Goal: Answer question/provide support

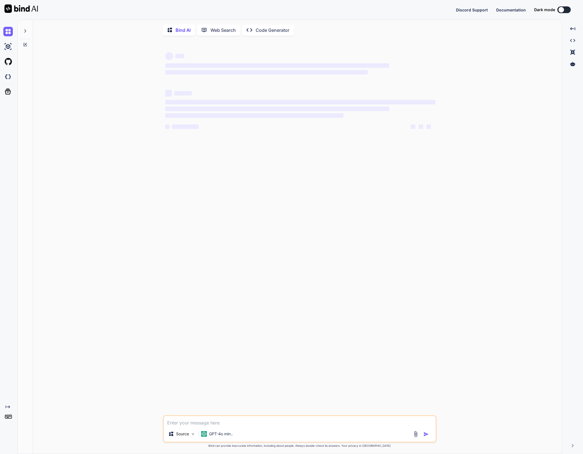
type textarea "x"
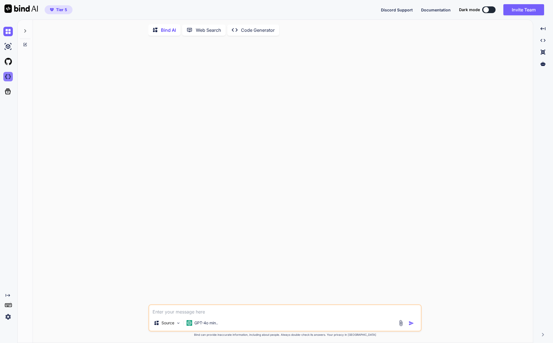
click at [6, 77] on img at bounding box center [7, 76] width 9 height 9
click at [24, 30] on icon at bounding box center [25, 31] width 4 height 4
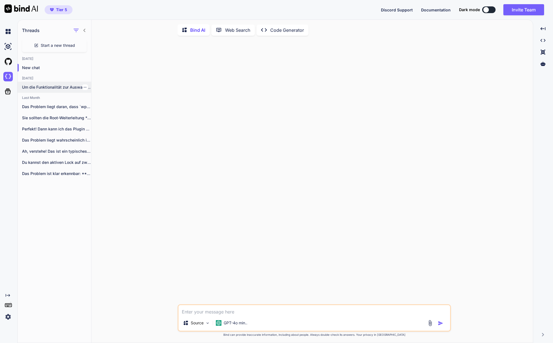
click at [45, 88] on p "Um die Funktionalität zur Auswahl eines Zeitraums..." at bounding box center [56, 88] width 69 height 6
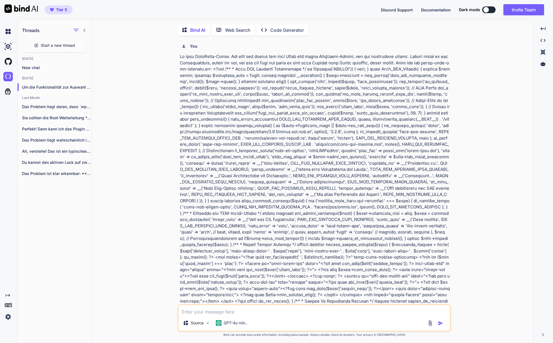
scroll to position [2, 0]
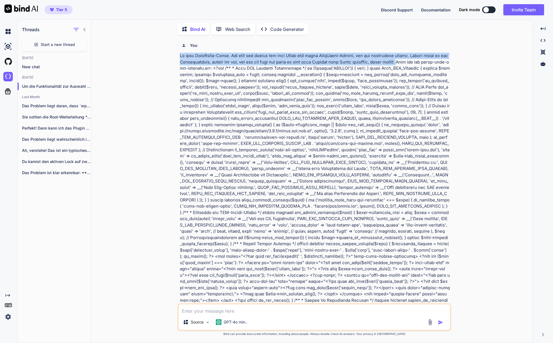
drag, startPoint x: 181, startPoint y: 55, endPoint x: 412, endPoint y: 61, distance: 231.1
copy p "Du bist WordPress-Profi. Ich gebe dir gleich ein paar Teile von einem WordPress…"
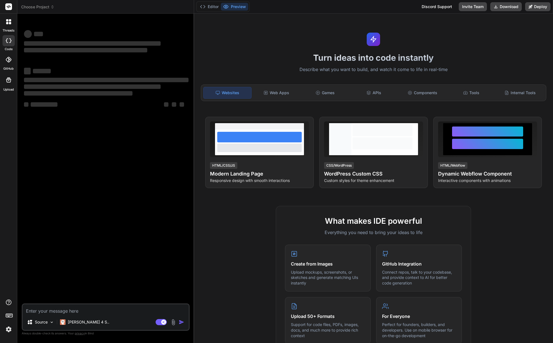
click at [46, 7] on span "Choose Project" at bounding box center [37, 7] width 33 height 6
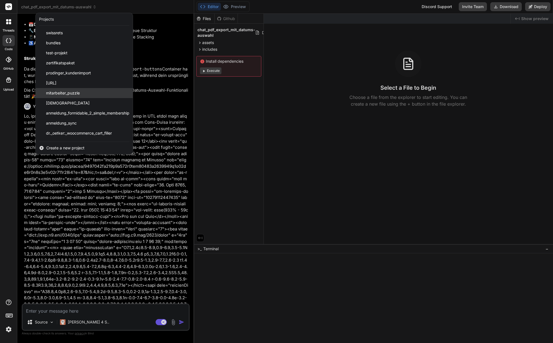
scroll to position [3411, 0]
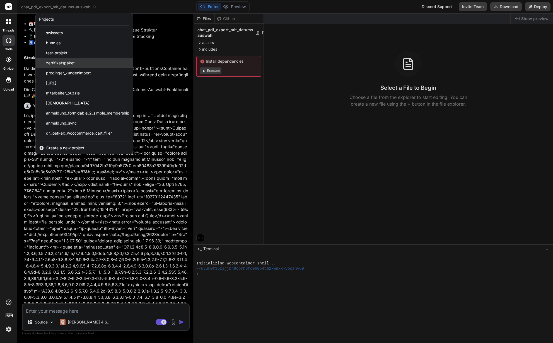
click at [66, 62] on span "zertifikatspaket" at bounding box center [60, 63] width 29 height 6
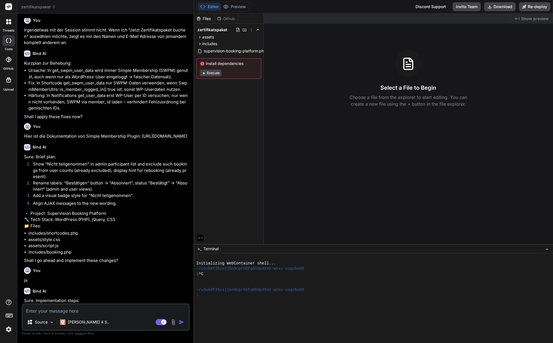
scroll to position [495, 0]
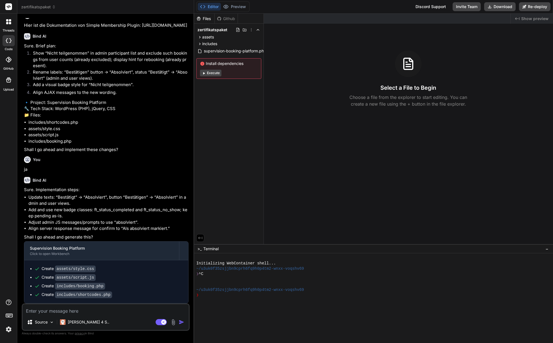
click at [9, 22] on icon at bounding box center [8, 21] width 5 height 5
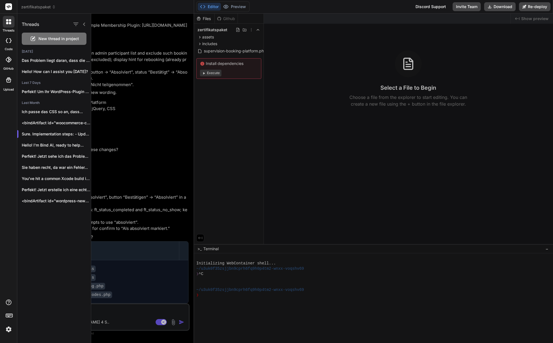
click at [58, 40] on span "New thread in project" at bounding box center [58, 39] width 40 height 6
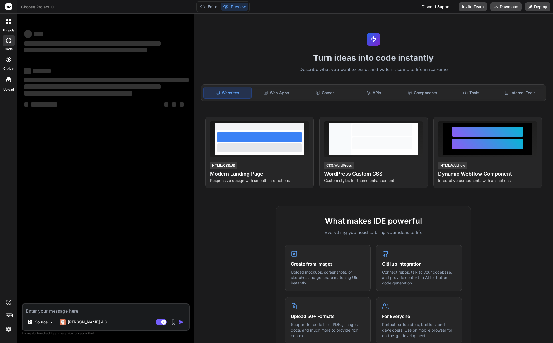
type textarea "x"
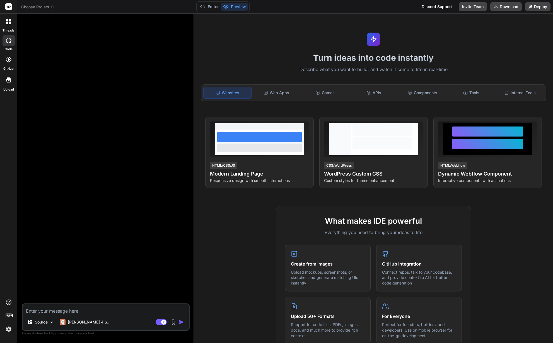
click at [49, 311] on textarea at bounding box center [106, 310] width 166 height 10
click at [48, 313] on textarea at bounding box center [106, 310] width 166 height 10
paste textarea "Du bist WordPress-Profi. Ich gebe dir gleich ein paar Teile von einem WordPress…"
type textarea "Du bist WordPress-Profi. Ich gebe dir gleich ein paar Teile von einem WordPress…"
type textarea "x"
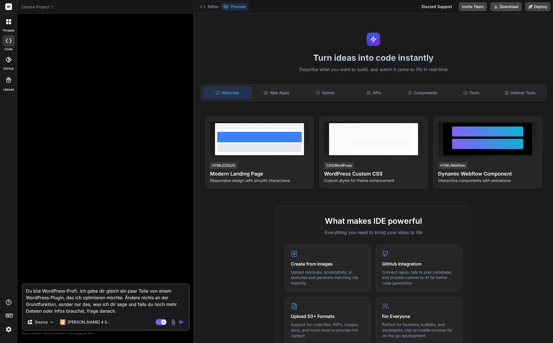
click at [74, 305] on textarea "Du bist WordPress-Profi. Ich gebe dir gleich ein paar Teile von einem WordPress…" at bounding box center [106, 300] width 166 height 30
type textarea "Du bist WordPress-Profi. Ich gebe dir gleich ein paar Teile von einem WordPress…"
type textarea "x"
click at [120, 312] on textarea "Du bist WordPress-Profi. Ich gebe dir gleich ein paar Teile von einem WordPress…" at bounding box center [106, 300] width 166 height 30
type textarea "Du bist WordPress-Profi. Ich gebe dir gleich ein paar Teile von einem WordPress…"
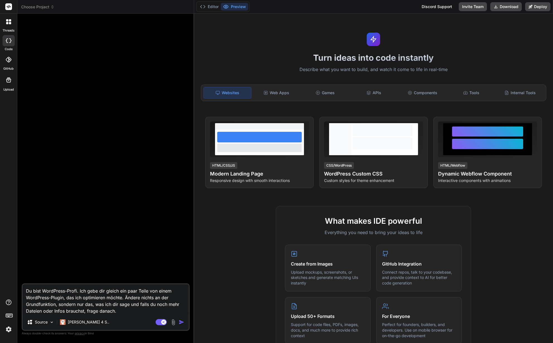
type textarea "x"
type textarea "Du bist WordPress-Profi. Ich gebe dir gleich ein paar Teile von einem WordPress…"
type textarea "x"
type textarea "Du bist WordPress-Profi. Ich gebe dir gleich ein paar Teile von einem WordPress…"
type textarea "x"
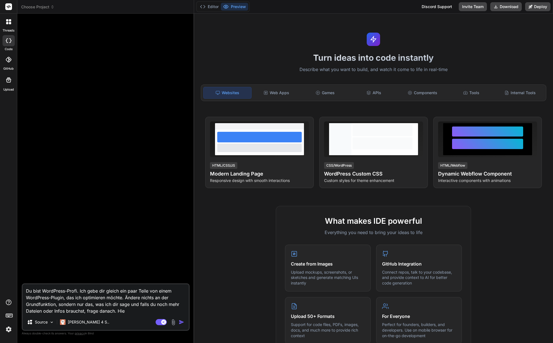
type textarea "Du bist WordPress-Profi. Ich gebe dir gleich ein paar Teile von einem WordPress…"
type textarea "x"
type textarea "Du bist WordPress-Profi. Ich gebe dir gleich ein paar Teile von einem WordPress…"
type textarea "x"
type textarea "Du bist WordPress-Profi. Ich gebe dir gleich ein paar Teile von einem WordPress…"
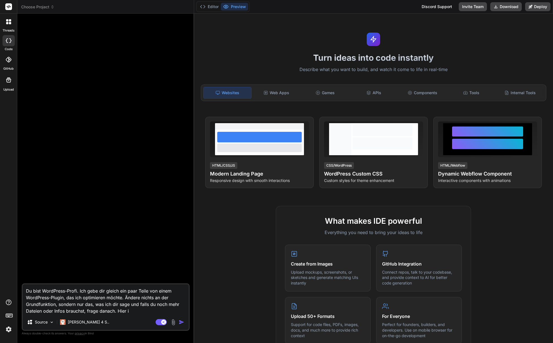
type textarea "x"
type textarea "Du bist WordPress-Profi. Ich gebe dir gleich ein paar Teile von einem WordPress…"
type textarea "x"
type textarea "Du bist WordPress-Profi. Ich gebe dir gleich ein paar Teile von einem WordPress…"
type textarea "x"
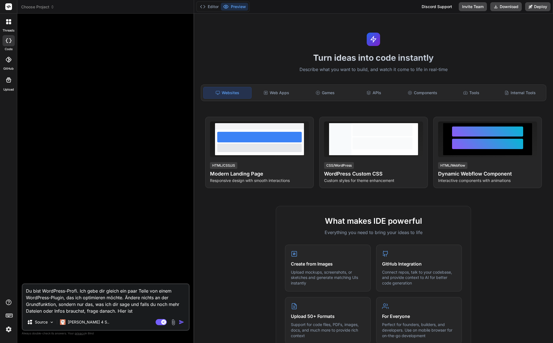
type textarea "Du bist WordPress-Profi. Ich gebe dir gleich ein paar Teile von einem WordPress…"
type textarea "x"
type textarea "Du bist WordPress-Profi. Ich gebe dir gleich ein paar Teile von einem WordPress…"
type textarea "x"
type textarea "Du bist WordPress-Profi. Ich gebe dir gleich ein paar Teile von einem WordPress…"
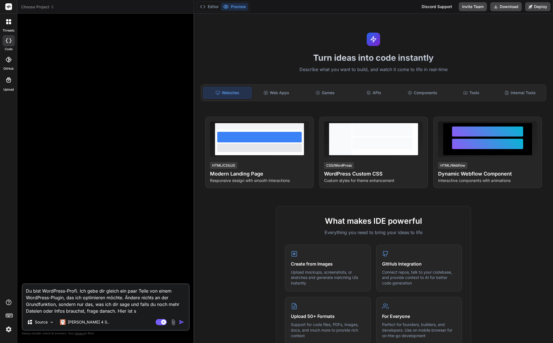
type textarea "x"
type textarea "Du bist WordPress-Profi. Ich gebe dir gleich ein paar Teile von einem WordPress…"
type textarea "x"
type textarea "Du bist WordPress-Profi. Ich gebe dir gleich ein paar Teile von einem WordPress…"
type textarea "x"
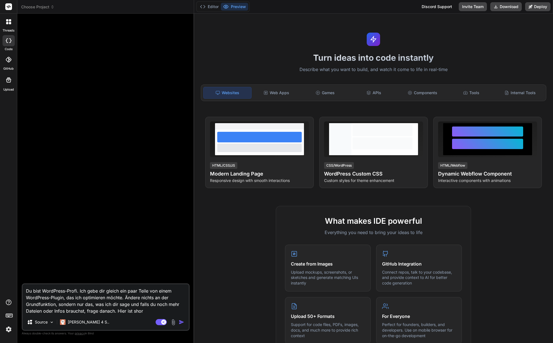
type textarea "Du bist WordPress-Profi. Ich gebe dir gleich ein paar Teile von einem WordPress…"
type textarea "x"
type textarea "Du bist WordPress-Profi. Ich gebe dir gleich ein paar Teile von einem WordPress…"
type textarea "x"
type textarea "Du bist WordPress-Profi. Ich gebe dir gleich ein paar Teile von einem WordPress…"
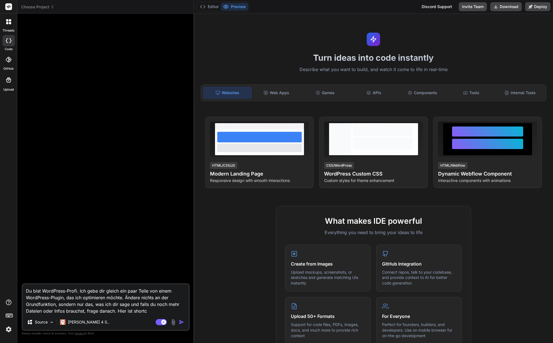
type textarea "x"
type textarea "Du bist WordPress-Profi. Ich gebe dir gleich ein paar Teile von einem WordPress…"
type textarea "x"
type textarea "Du bist WordPress-Profi. Ich gebe dir gleich ein paar Teile von einem WordPress…"
type textarea "x"
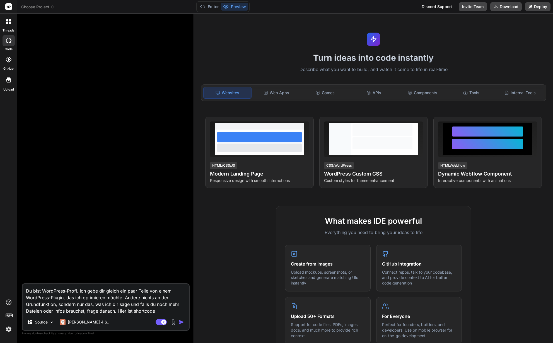
type textarea "Du bist WordPress-Profi. Ich gebe dir gleich ein paar Teile von einem WordPress…"
type textarea "x"
type textarea "Du bist WordPress-Profi. Ich gebe dir gleich ein paar Teile von einem WordPress…"
type textarea "x"
type textarea "Du bist WordPress-Profi. Ich gebe dir gleich ein paar Teile von einem WordPress…"
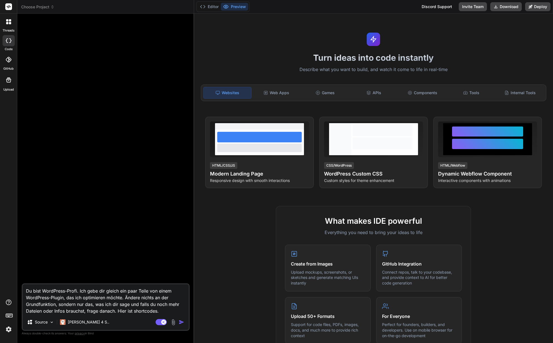
type textarea "x"
type textarea "Du bist WordPress-Profi. Ich gebe dir gleich ein paar Teile von einem WordPress…"
type textarea "x"
type textarea "Du bist WordPress-Profi. Ich gebe dir gleich ein paar Teile von einem WordPress…"
type textarea "x"
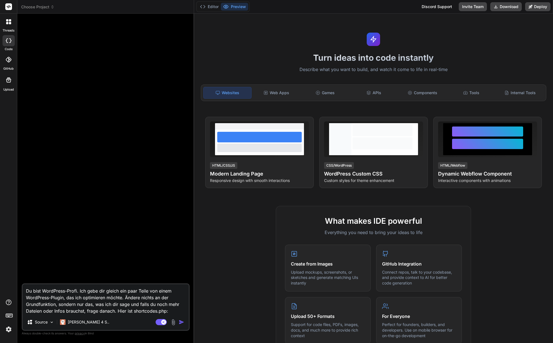
type textarea "Du bist WordPress-Profi. Ich gebe dir gleich ein paar Teile von einem WordPress…"
type textarea "x"
click at [173, 311] on textarea "Du bist WordPress-Profi. Ich gebe dir gleich ein paar Teile von einem WordPress…" at bounding box center [106, 300] width 166 height 30
paste textarea "<?php /** * Shortcodes for Supervision Booking Platform */ if (!defined('ABSPAT…"
type textarea "Lo ipsu DoloRsita-Conse. Adi elit sed doeius tem inci Utlab etd magna AliqUaeni…"
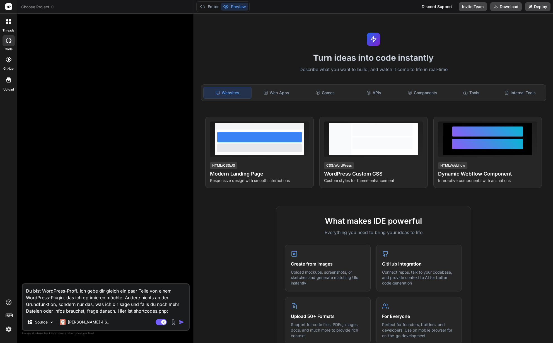
type textarea "x"
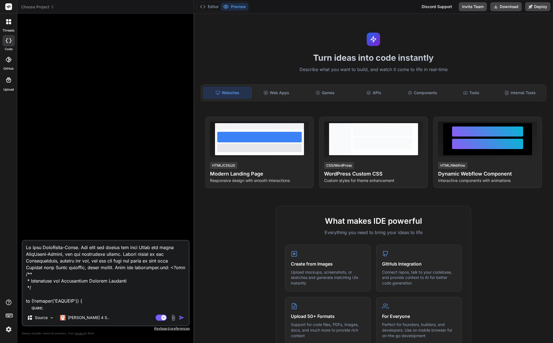
scroll to position [9588, 0]
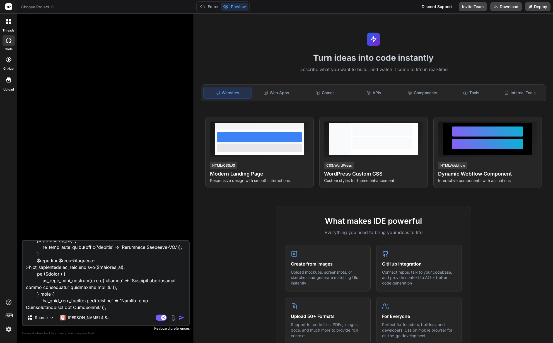
type textarea "Lo ipsu DoloRsita-Conse. Adi elit sed doeius tem inci Utlab etd magna AliqUaeni…"
type textarea "x"
type textarea "Lo ipsu DoloRsita-Conse. Adi elit sed doeius tem inci Utlab etd magna AliqUaeni…"
type textarea "x"
type textarea "Lo ipsu DoloRsita-Conse. Adi elit sed doeius tem inci Utlab etd magna AliqUaeni…"
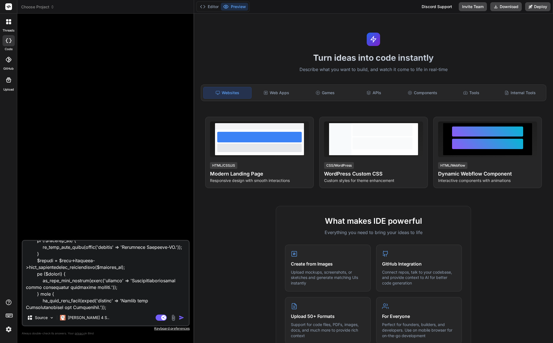
type textarea "x"
type textarea "Lo ipsu DoloRsita-Conse. Adi elit sed doeius tem inci Utlab etd magna AliqUaeni…"
type textarea "x"
type textarea "Lo ipsu DoloRsita-Conse. Adi elit sed doeius tem inci Utlab etd magna AliqUaeni…"
type textarea "x"
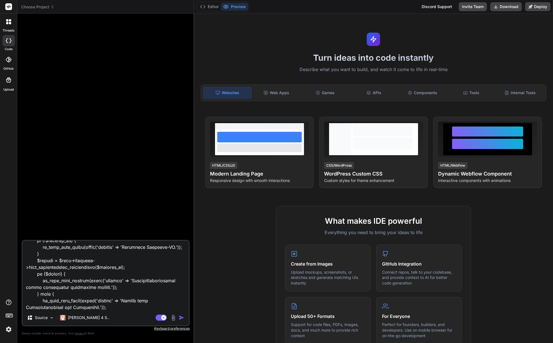
type textarea "Lo ipsu DoloRsita-Conse. Adi elit sed doeius tem inci Utlab etd magna AliqUaeni…"
type textarea "x"
type textarea "Lo ipsu DoloRsita-Conse. Adi elit sed doeius tem inci Utlab etd magna AliqUaeni…"
type textarea "x"
type textarea "Lo ipsu DoloRsita-Conse. Adi elit sed doeius tem inci Utlab etd magna AliqUaeni…"
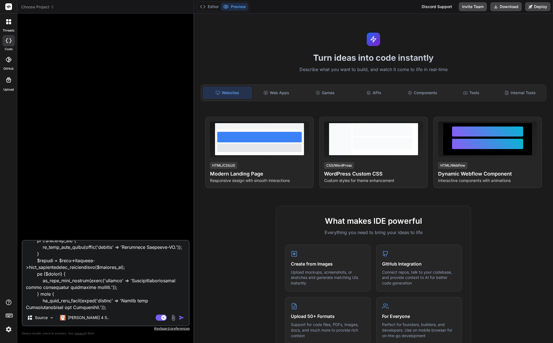
type textarea "x"
type textarea "Lo ipsu DoloRsita-Conse. Adi elit sed doeius tem inci Utlab etd magna AliqUaeni…"
type textarea "x"
type textarea "Lo ipsu DoloRsita-Conse. Adi elit sed doeius tem inci Utlab etd magna AliqUaeni…"
type textarea "x"
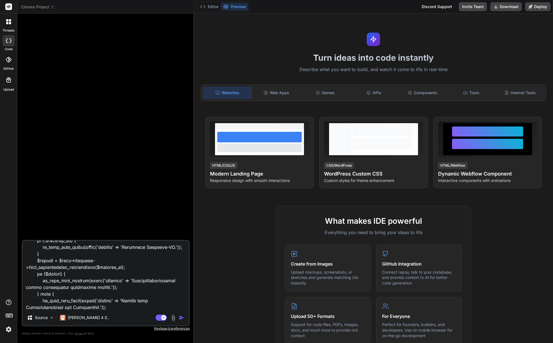
type textarea "Lo ipsu DoloRsita-Conse. Adi elit sed doeius tem inci Utlab etd magna AliqUaeni…"
type textarea "x"
type textarea "Lo ipsu DoloRsita-Conse. Adi elit sed doeius tem inci Utlab etd magna AliqUaeni…"
type textarea "x"
type textarea "Lo ipsu DoloRsita-Conse. Adi elit sed doeius tem inci Utlab etd magna AliqUaeni…"
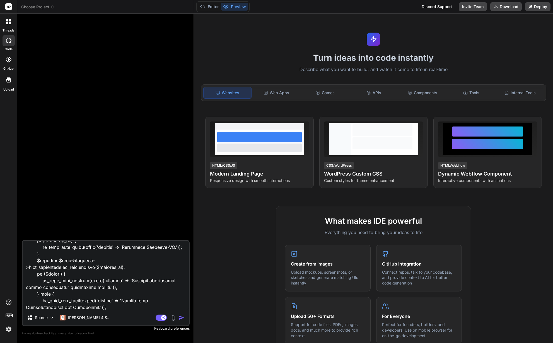
type textarea "x"
type textarea "Lo ipsu DoloRsita-Conse. Adi elit sed doeius tem inci Utlab etd magna AliqUaeni…"
type textarea "x"
type textarea "Lo ipsu DoloRsita-Conse. Adi elit sed doeius tem inci Utlab etd magna AliqUaeni…"
type textarea "x"
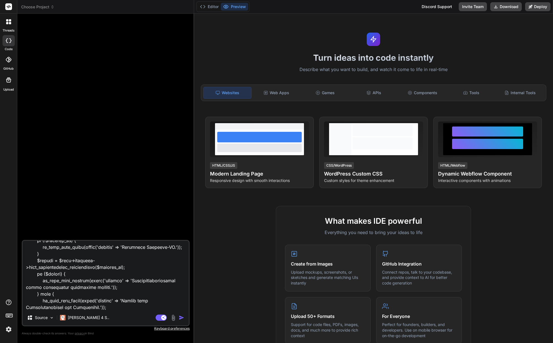
type textarea "Lo ipsu DoloRsita-Conse. Adi elit sed doeius tem inci Utlab etd magna AliqUaeni…"
type textarea "x"
type textarea "Lo ipsu DoloRsita-Conse. Adi elit sed doeius tem inci Utlab etd magna AliqUaeni…"
type textarea "x"
type textarea "Lo ipsu DoloRsita-Conse. Adi elit sed doeius tem inci Utlab etd magna AliqUaeni…"
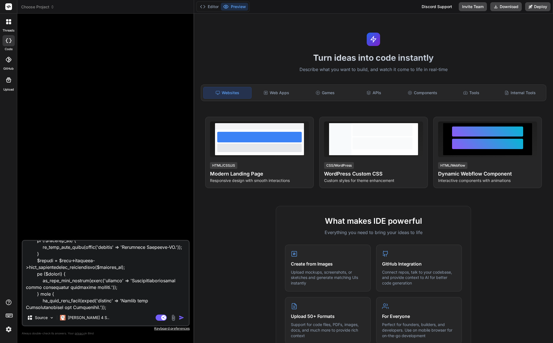
type textarea "x"
type textarea "Lo ipsu DoloRsita-Conse. Adi elit sed doeius tem inci Utlab etd magna AliqUaeni…"
type textarea "x"
type textarea "Lo ipsu DoloRsita-Conse. Adi elit sed doeius tem inci Utlab etd magna AliqUaeni…"
type textarea "x"
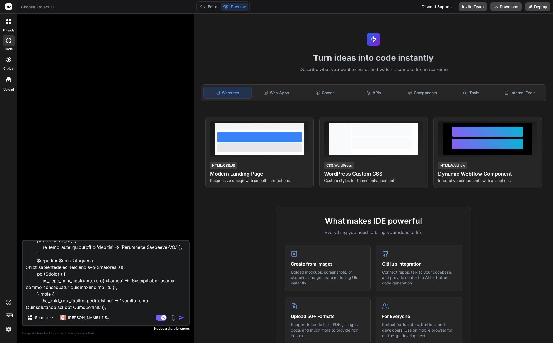
type textarea "Lo ipsu DoloRsita-Conse. Adi elit sed doeius tem inci Utlab etd magna AliqUaeni…"
type textarea "x"
type textarea "Lo ipsu DoloRsita-Conse. Adi elit sed doeius tem inci Utlab etd magna AliqUaeni…"
type textarea "x"
type textarea "Lo ipsu DoloRsita-Conse. Adi elit sed doeius tem inci Utlab etd magna AliqUaeni…"
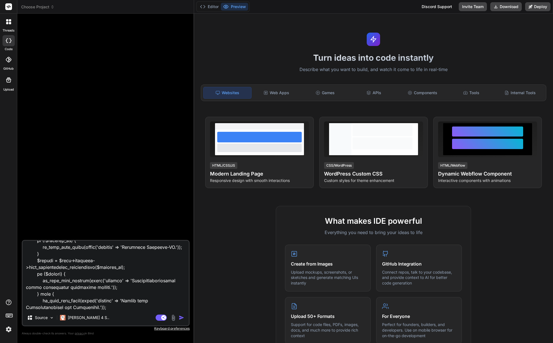
type textarea "x"
type textarea "Lo ipsu DoloRsita-Conse. Adi elit sed doeius tem inci Utlab etd magna AliqUaeni…"
type textarea "x"
type textarea "Lo ipsu DoloRsita-Conse. Adi elit sed doeius tem inci Utlab etd magna AliqUaeni…"
type textarea "x"
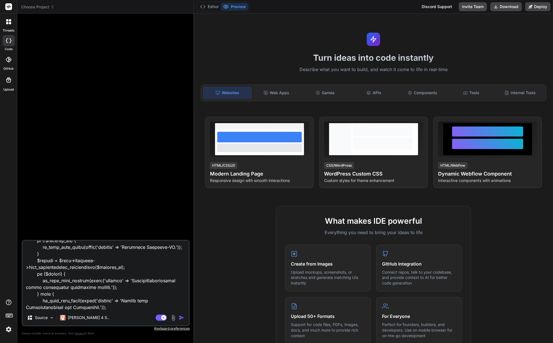
type textarea "Lo ipsu DoloRsita-Conse. Adi elit sed doeius tem inci Utlab etd magna AliqUaeni…"
type textarea "x"
type textarea "Lo ipsu DoloRsita-Conse. Adi elit sed doeius tem inci Utlab etd magna AliqUaeni…"
type textarea "x"
type textarea "Lo ipsu DoloRsita-Conse. Adi elit sed doeius tem inci Utlab etd magna AliqUaeni…"
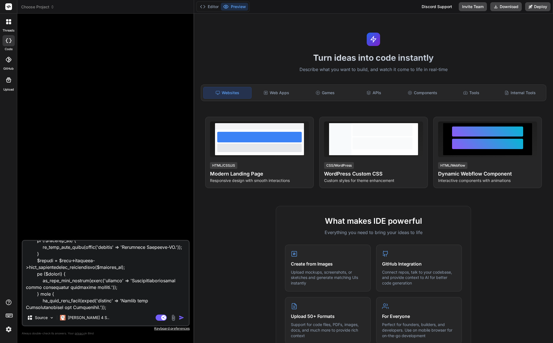
type textarea "x"
type textarea "Lo ipsu DoloRsita-Conse. Adi elit sed doeius tem inci Utlab etd magna AliqUaeni…"
type textarea "x"
click at [90, 307] on textarea at bounding box center [106, 275] width 166 height 69
paste textarea "<?php /** * Database operations for Supervision Booking Platform */ if (!define…"
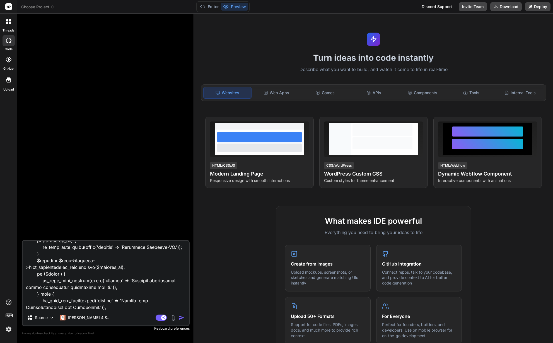
type textarea "Lo ipsu DoloRsita-Conse. Adi elit sed doeius tem inci Utlab etd magna AliqUaeni…"
type textarea "x"
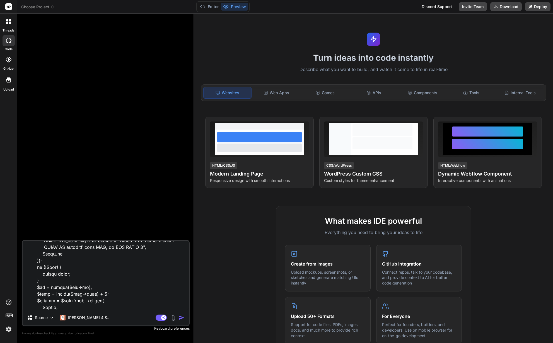
type textarea "Lo ipsu DoloRsita-Conse. Adi elit sed doeius tem inci Utlab etd magna AliqUaeni…"
type textarea "x"
type textarea "Lo ipsu DoloRsita-Conse. Adi elit sed doeius tem inci Utlab etd magna AliqUaeni…"
type textarea "x"
type textarea "Lo ipsu DoloRsita-Conse. Adi elit sed doeius tem inci Utlab etd magna AliqUaeni…"
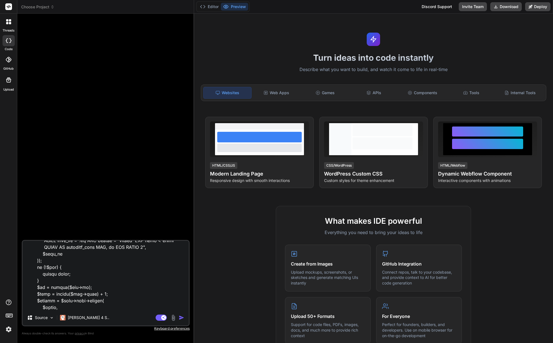
type textarea "x"
type textarea "Lo ipsu DoloRsita-Conse. Adi elit sed doeius tem inci Utlab etd magna AliqUaeni…"
type textarea "x"
type textarea "Lo ipsu DoloRsita-Conse. Adi elit sed doeius tem inci Utlab etd magna AliqUaeni…"
type textarea "x"
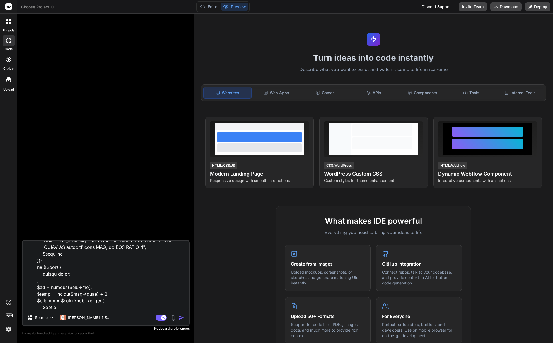
type textarea "Lo ipsu DoloRsita-Conse. Adi elit sed doeius tem inci Utlab etd magna AliqUaeni…"
type textarea "x"
type textarea "Lo ipsu DoloRsita-Conse. Adi elit sed doeius tem inci Utlab etd magna AliqUaeni…"
type textarea "x"
type textarea "Lo ipsu DoloRsita-Conse. Adi elit sed doeius tem inci Utlab etd magna AliqUaeni…"
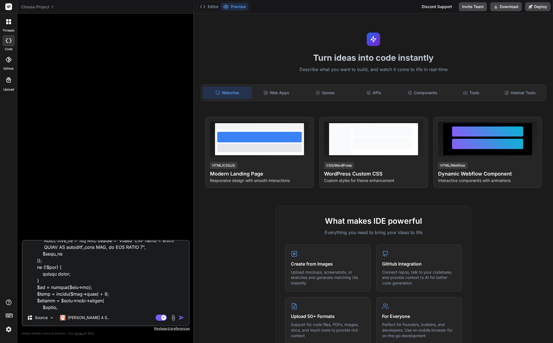
type textarea "x"
type textarea "Lo ipsu DoloRsita-Conse. Adi elit sed doeius tem inci Utlab etd magna AliqUaeni…"
type textarea "x"
type textarea "Lo ipsu DoloRsita-Conse. Adi elit sed doeius tem inci Utlab etd magna AliqUaeni…"
type textarea "x"
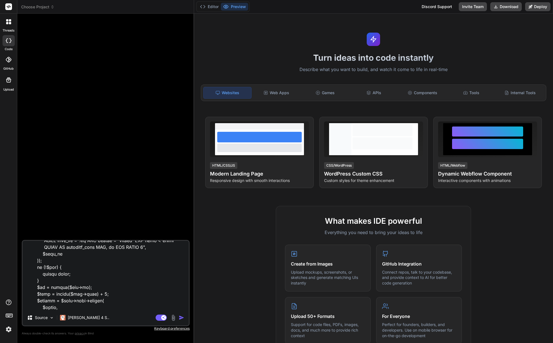
type textarea "Lo ipsu DoloRsita-Conse. Adi elit sed doeius tem inci Utlab etd magna AliqUaeni…"
type textarea "x"
type textarea "Lo ipsu DoloRsita-Conse. Adi elit sed doeius tem inci Utlab etd magna AliqUaeni…"
type textarea "x"
type textarea "Lo ipsu DoloRsita-Conse. Adi elit sed doeius tem inci Utlab etd magna AliqUaeni…"
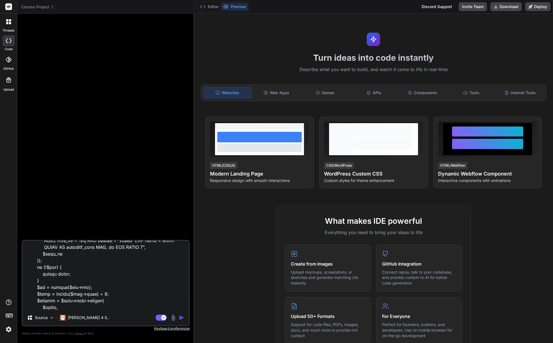
type textarea "x"
type textarea "Lo ipsu DoloRsita-Conse. Adi elit sed doeius tem inci Utlab etd magna AliqUaeni…"
type textarea "x"
type textarea "Lo ipsu DoloRsita-Conse. Adi elit sed doeius tem inci Utlab etd magna AliqUaeni…"
type textarea "x"
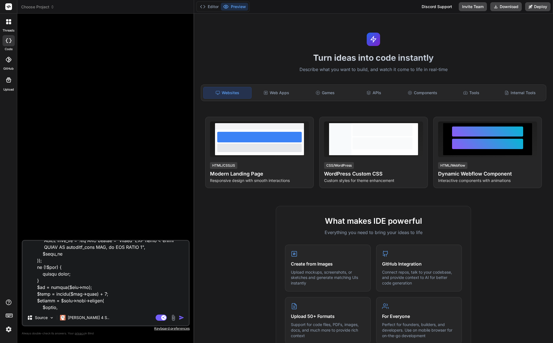
type textarea "Lo ipsu DoloRsita-Conse. Adi elit sed doeius tem inci Utlab etd magna AliqUaeni…"
type textarea "x"
type textarea "Lo ipsu DoloRsita-Conse. Adi elit sed doeius tem inci Utlab etd magna AliqUaeni…"
type textarea "x"
type textarea "Lo ipsu DoloRsita-Conse. Adi elit sed doeius tem inci Utlab etd magna AliqUaeni…"
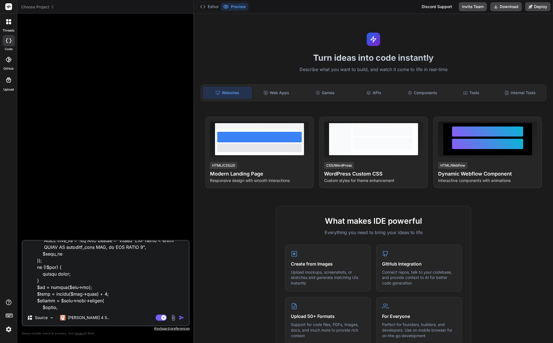
type textarea "x"
type textarea "Lo ipsu DoloRsita-Conse. Adi elit sed doeius tem inci Utlab etd magna AliqUaeni…"
type textarea "x"
type textarea "Lo ipsu DoloRsita-Conse. Adi elit sed doeius tem inci Utlab etd magna AliqUaeni…"
type textarea "x"
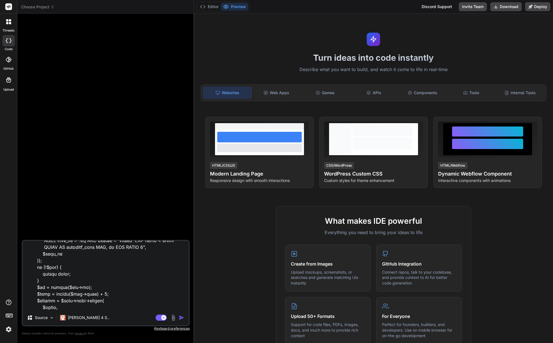
type textarea "Lo ipsu DoloRsita-Conse. Adi elit sed doeius tem inci Utlab etd magna AliqUaeni…"
type textarea "x"
type textarea "Lo ipsu DoloRsita-Conse. Adi elit sed doeius tem inci Utlab etd magna AliqUaeni…"
type textarea "x"
type textarea "Lo ipsu DoloRsita-Conse. Adi elit sed doeius tem inci Utlab etd magna AliqUaeni…"
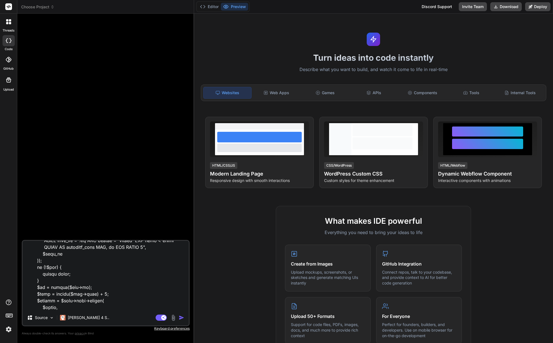
type textarea "x"
type textarea "Lo ipsu DoloRsita-Conse. Adi elit sed doeius tem inci Utlab etd magna AliqUaeni…"
type textarea "x"
type textarea "Lo ipsu DoloRsita-Conse. Adi elit sed doeius tem inci Utlab etd magna AliqUaeni…"
type textarea "x"
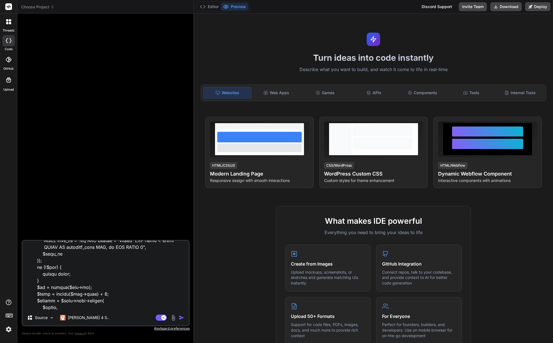
type textarea "Lo ipsu DoloRsita-Conse. Adi elit sed doeius tem inci Utlab etd magna AliqUaeni…"
type textarea "x"
type textarea "Lo ipsu DoloRsita-Conse. Adi elit sed doeius tem inci Utlab etd magna AliqUaeni…"
type textarea "x"
type textarea "Lo ipsu DoloRsita-Conse. Adi elit sed doeius tem inci Utlab etd magna AliqUaeni…"
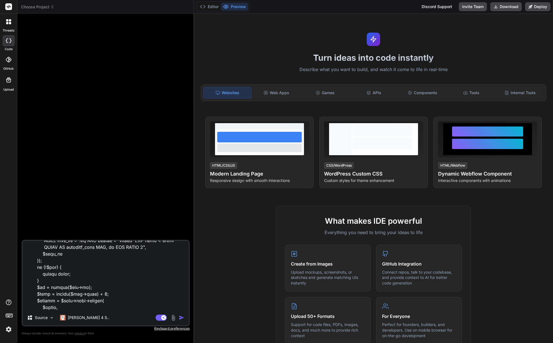
type textarea "x"
type textarea "Lo ipsu DoloRsita-Conse. Adi elit sed doeius tem inci Utlab etd magna AliqUaeni…"
type textarea "x"
type textarea "Lo ipsu DoloRsita-Conse. Adi elit sed doeius tem inci Utlab etd magna AliqUaeni…"
type textarea "x"
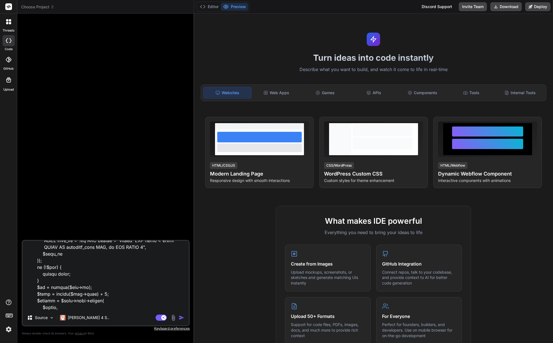
type textarea "Lo ipsu DoloRsita-Conse. Adi elit sed doeius tem inci Utlab etd magna AliqUaeni…"
type textarea "x"
type textarea "Lo ipsu DoloRsita-Conse. Adi elit sed doeius tem inci Utlab etd magna AliqUaeni…"
type textarea "x"
type textarea "Lo ipsu DoloRsita-Conse. Adi elit sed doeius tem inci Utlab etd magna AliqUaeni…"
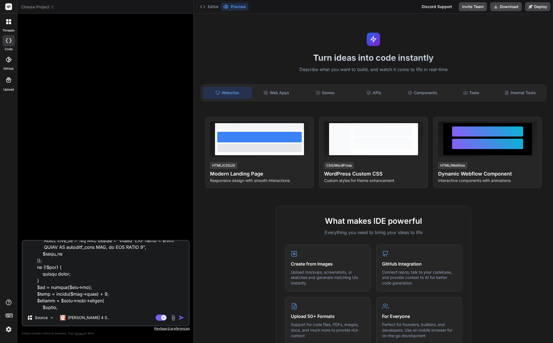
type textarea "x"
type textarea "Lo ipsu DoloRsita-Conse. Adi elit sed doeius tem inci Utlab etd magna AliqUaeni…"
type textarea "x"
type textarea "Lo ipsu DoloRsita-Conse. Adi elit sed doeius tem inci Utlab etd magna AliqUaeni…"
type textarea "x"
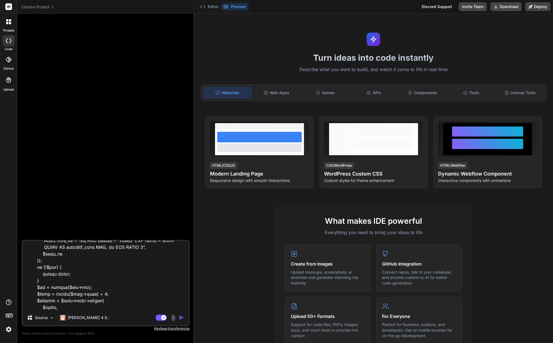
type textarea "Lo ipsu DoloRsita-Conse. Adi elit sed doeius tem inci Utlab etd magna AliqUaeni…"
type textarea "x"
type textarea "Lo ipsu DoloRsita-Conse. Adi elit sed doeius tem inci Utlab etd magna AliqUaeni…"
type textarea "x"
type textarea "Lo ipsu DoloRsita-Conse. Adi elit sed doeius tem inci Utlab etd magna AliqUaeni…"
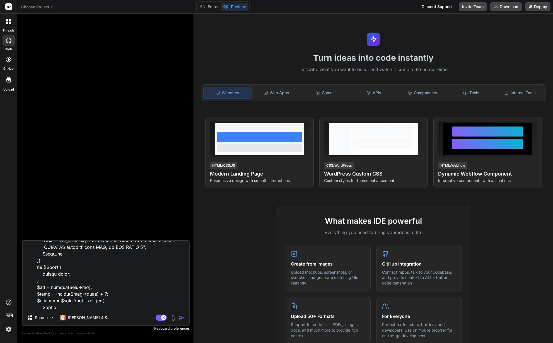
type textarea "x"
type textarea "Lo ipsu DoloRsita-Conse. Adi elit sed doeius tem inci Utlab etd magna AliqUaeni…"
type textarea "x"
type textarea "Lo ipsu DoloRsita-Conse. Adi elit sed doeius tem inci Utlab etd magna AliqUaeni…"
type textarea "x"
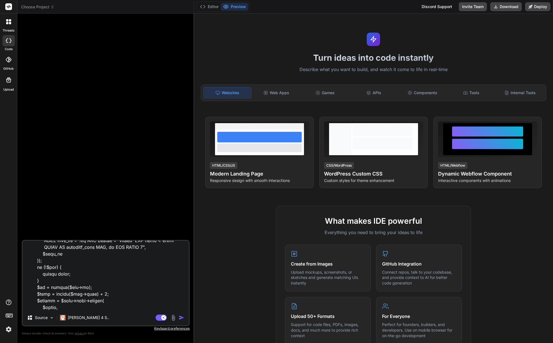
type textarea "Lo ipsu DoloRsita-Conse. Adi elit sed doeius tem inci Utlab etd magna AliqUaeni…"
type textarea "x"
type textarea "Lo ipsu DoloRsita-Conse. Adi elit sed doeius tem inci Utlab etd magna AliqUaeni…"
type textarea "x"
type textarea "Lo ipsu DoloRsita-Conse. Adi elit sed doeius tem inci Utlab etd magna AliqUaeni…"
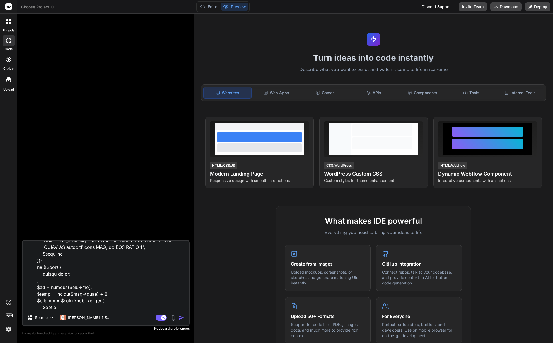
click at [121, 307] on textarea at bounding box center [106, 275] width 166 height 69
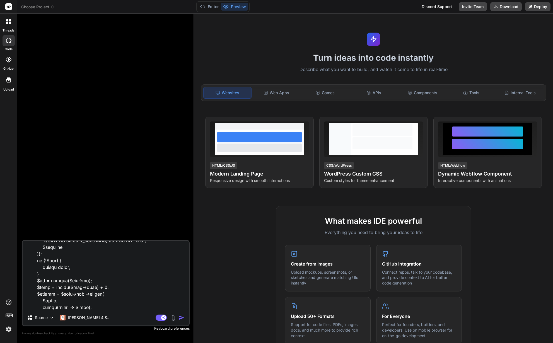
scroll to position [13030, 0]
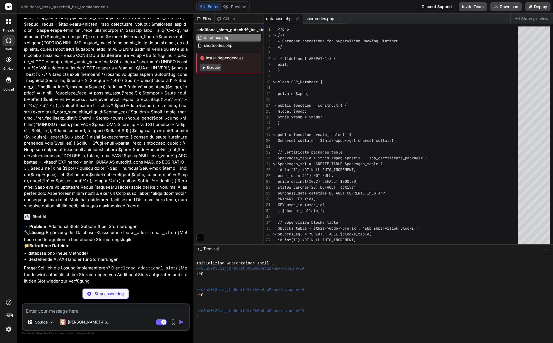
scroll to position [3954, 0]
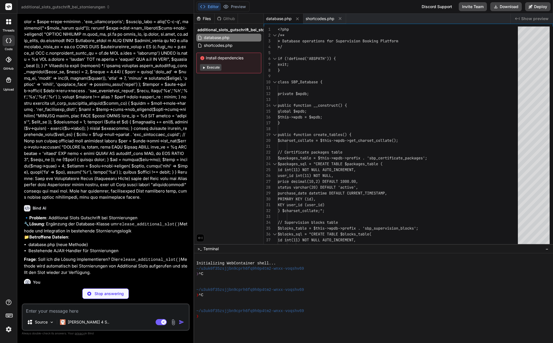
type textarea "x"
type textarea "}"
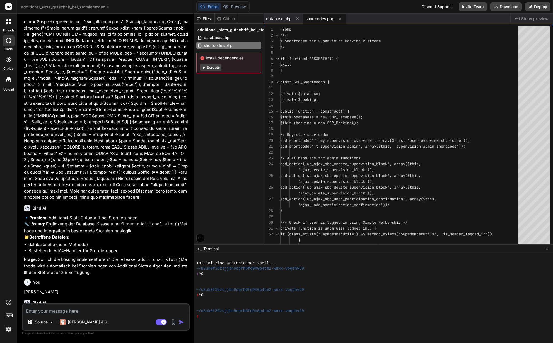
type textarea "x"
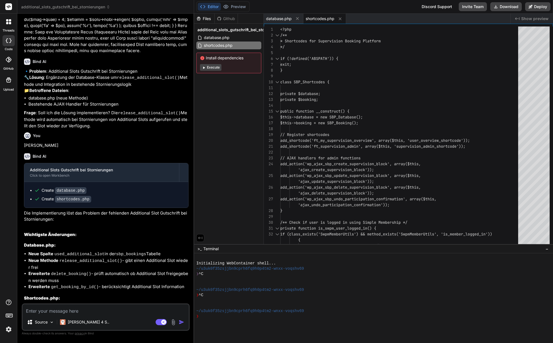
scroll to position [4114, 0]
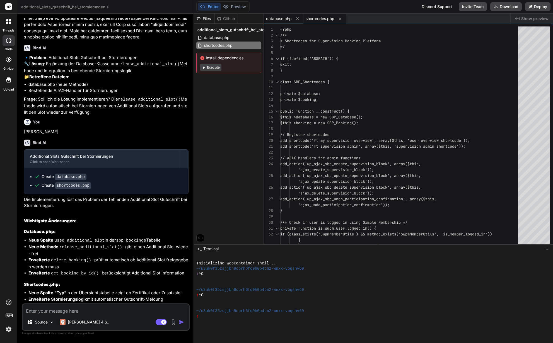
click at [278, 17] on span "database.php" at bounding box center [279, 19] width 26 height 6
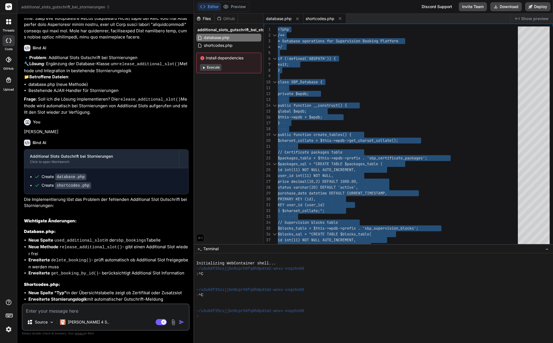
click at [321, 20] on span "shortcodes.php" at bounding box center [320, 19] width 29 height 6
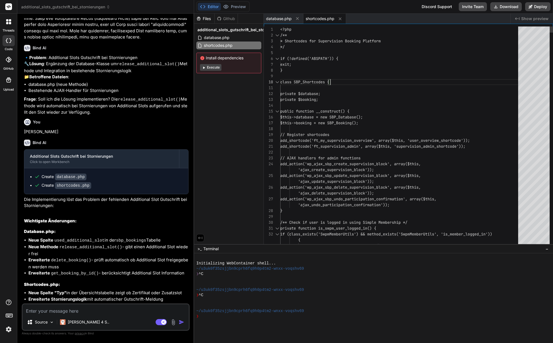
type textarea "<?php /** * Shortcodes for Supervision Booking Platform */ if (!defined('ABSPAT…"
